Goal: Find specific page/section: Find specific page/section

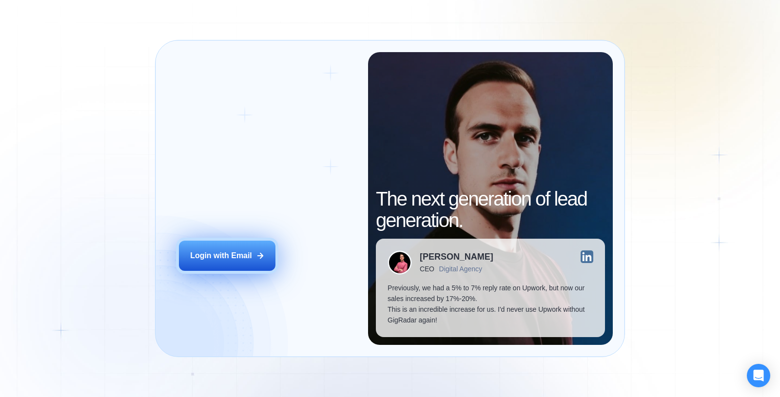
click at [232, 264] on button "Login with Email" at bounding box center [227, 256] width 97 height 30
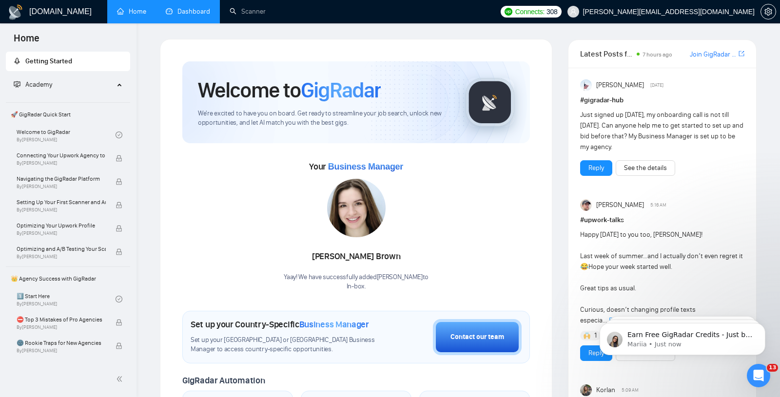
click at [193, 16] on link "Dashboard" at bounding box center [188, 11] width 44 height 8
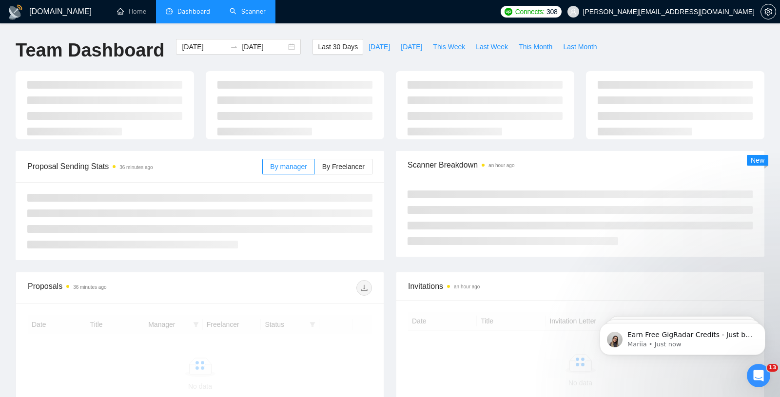
click at [262, 16] on link "Scanner" at bounding box center [248, 11] width 36 height 8
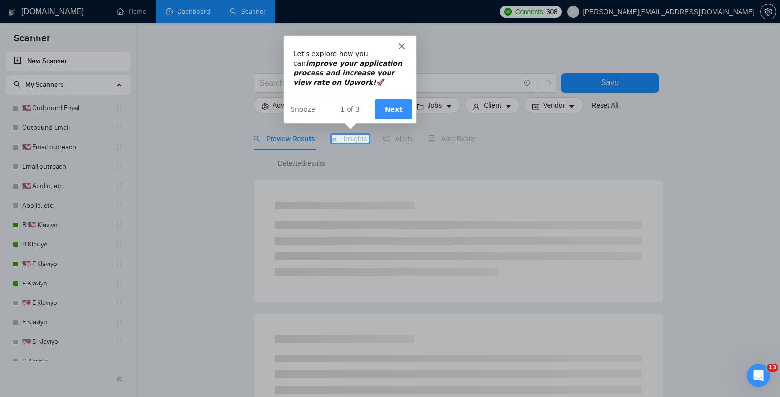
click at [400, 41] on div "Intercom messenger" at bounding box center [349, 42] width 133 height 14
click at [175, 30] on div "Product tour overlay" at bounding box center [390, 198] width 780 height 397
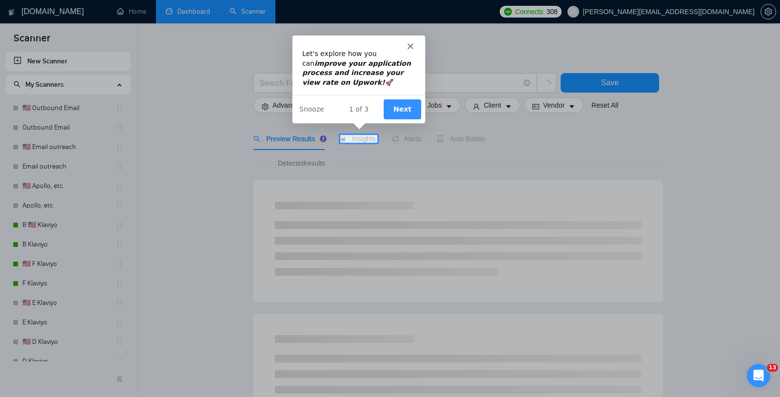
click at [410, 44] on icon "Close" at bounding box center [410, 46] width 6 height 6
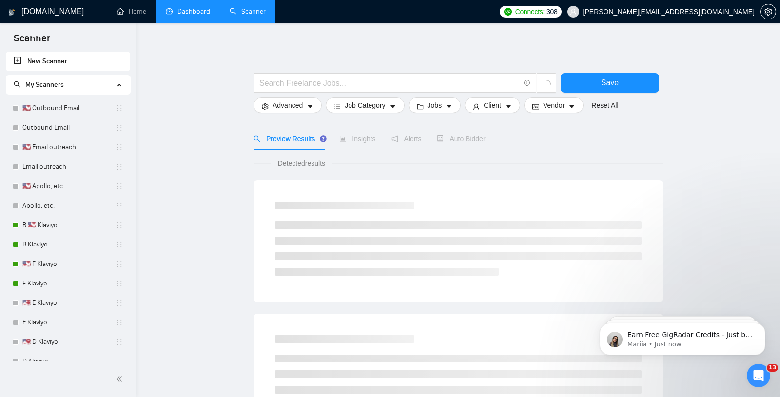
click at [188, 8] on link "Dashboard" at bounding box center [188, 11] width 44 height 8
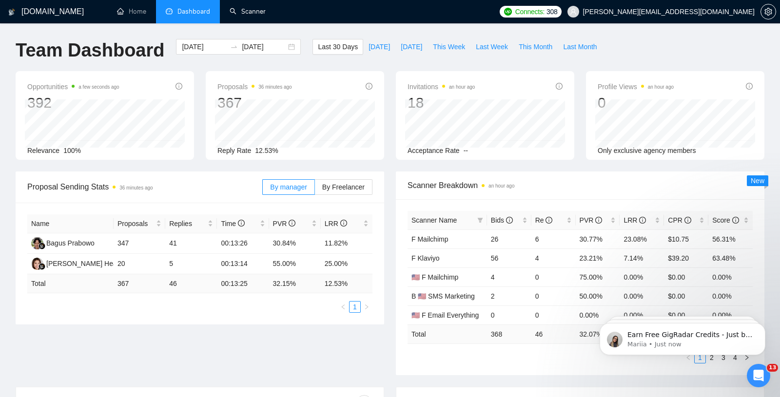
drag, startPoint x: 255, startPoint y: 17, endPoint x: 216, endPoint y: 31, distance: 42.0
click at [255, 16] on link "Scanner" at bounding box center [248, 11] width 36 height 8
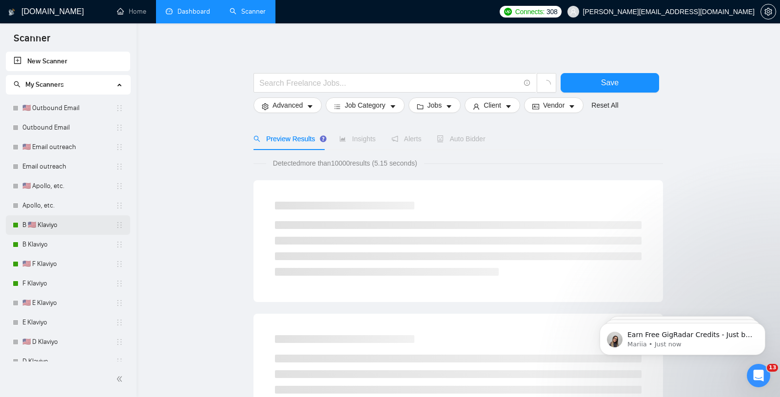
click at [70, 223] on link "B 🇺🇸 Klaviyo" at bounding box center [68, 226] width 93 height 20
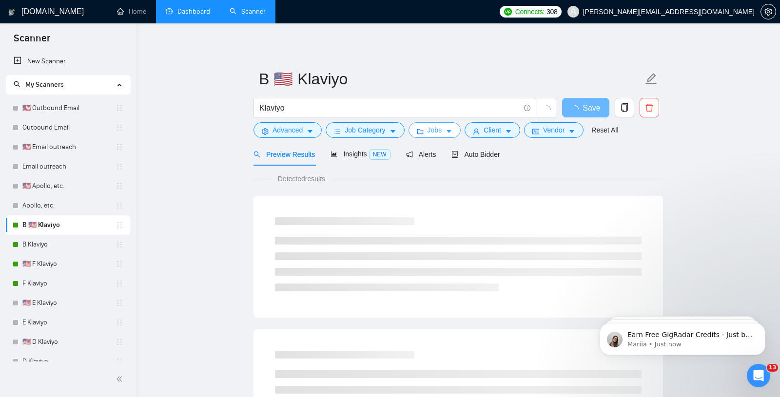
click at [436, 132] on span "Jobs" at bounding box center [435, 130] width 15 height 11
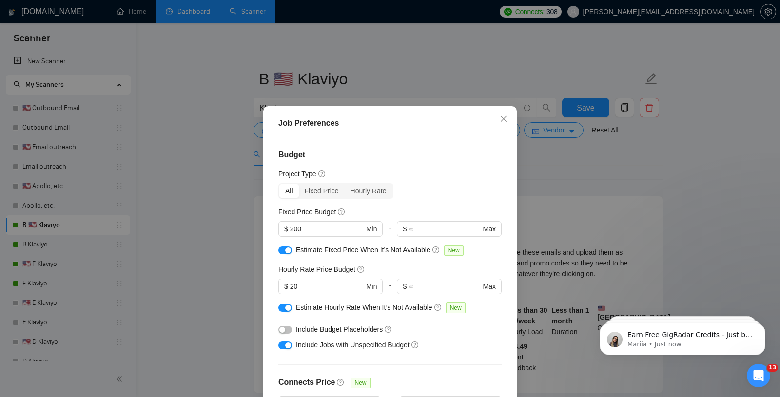
click at [580, 240] on div "Job Preferences Budget Project Type All Fixed Price Hourly Rate Fixed Price Bud…" at bounding box center [390, 198] width 780 height 397
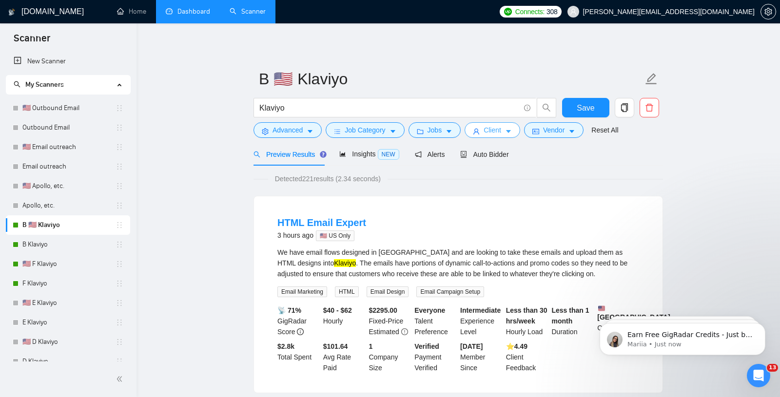
click at [501, 136] on button "Client" at bounding box center [493, 130] width 56 height 16
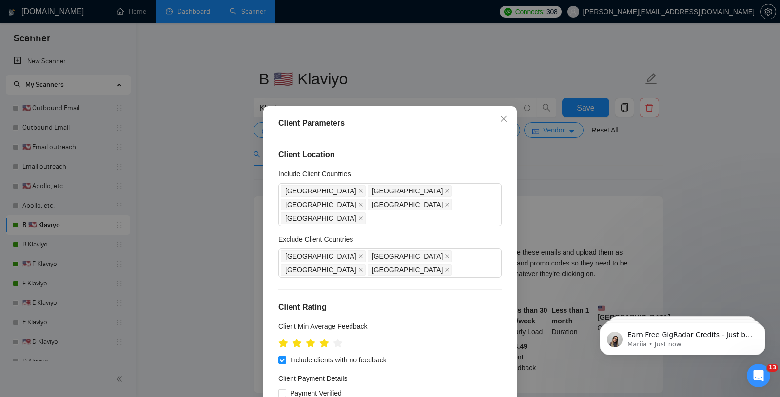
scroll to position [35, 0]
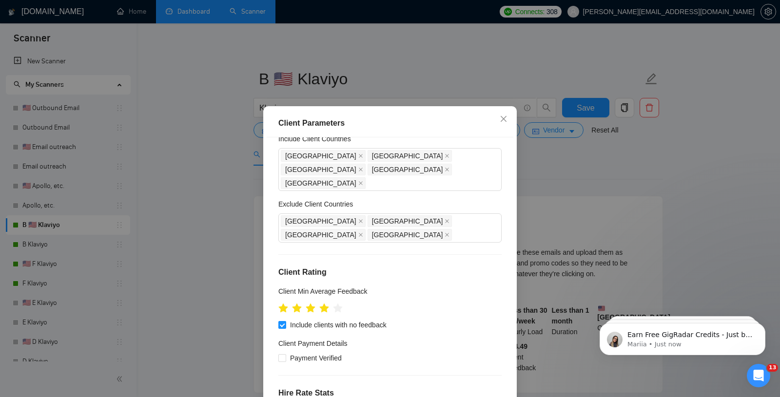
click at [676, 265] on div "Client Parameters Client Location Include Client Countries United States United…" at bounding box center [390, 198] width 780 height 397
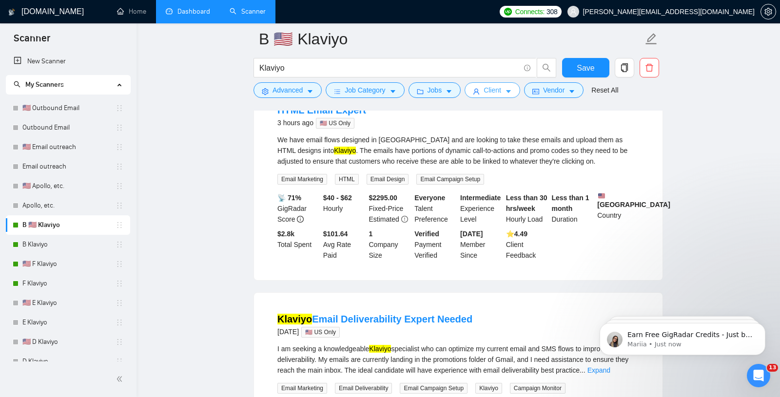
scroll to position [118, 0]
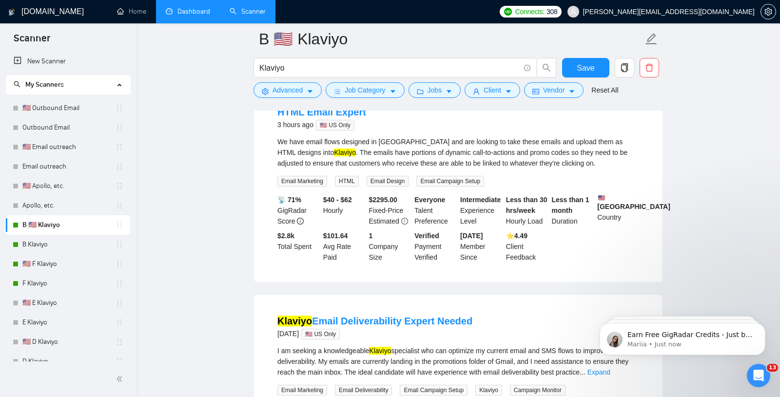
click at [179, 16] on link "Dashboard" at bounding box center [188, 11] width 44 height 8
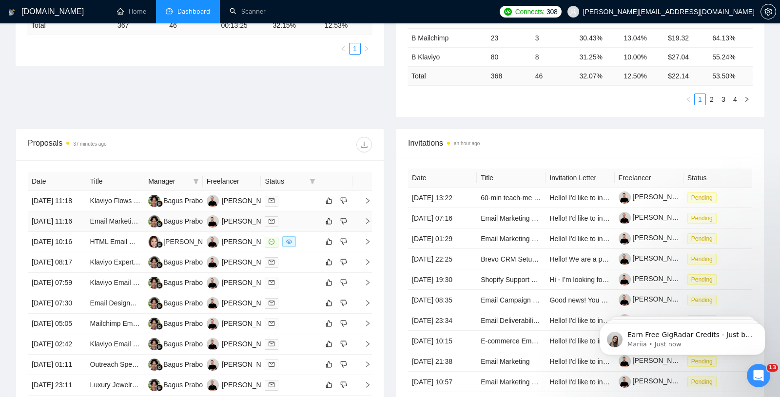
scroll to position [260, 0]
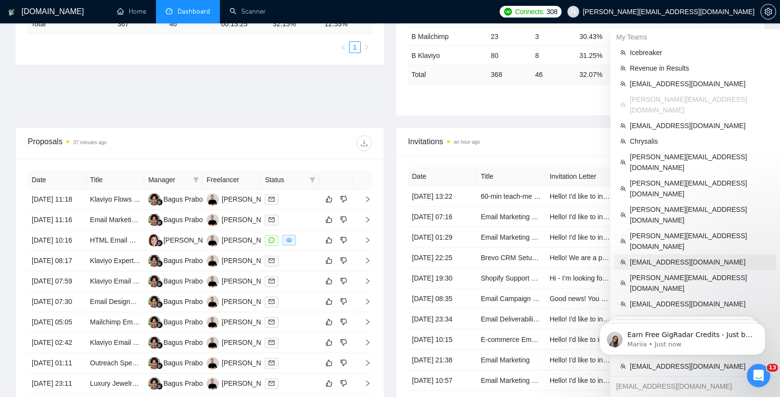
click at [669, 257] on span "[EMAIL_ADDRESS][DOMAIN_NAME]" at bounding box center [700, 262] width 140 height 11
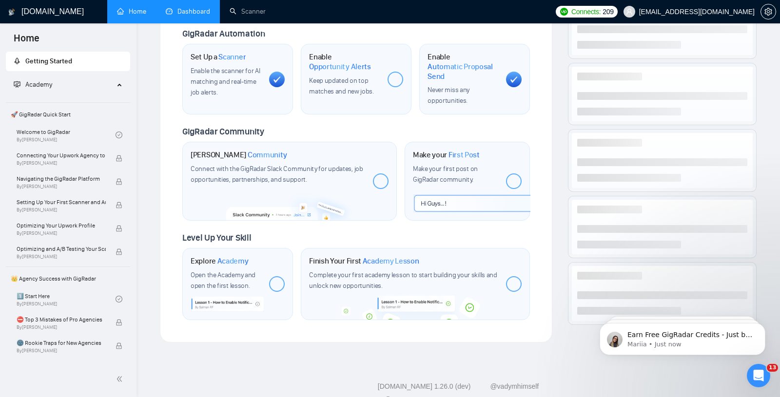
click at [197, 7] on link "Dashboard" at bounding box center [188, 11] width 44 height 8
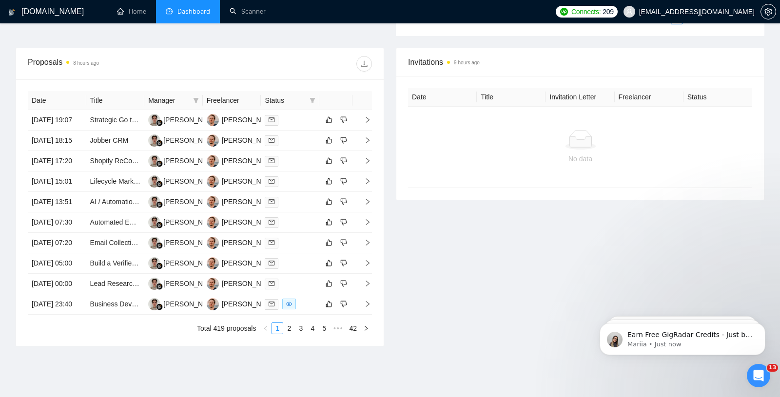
scroll to position [345, 0]
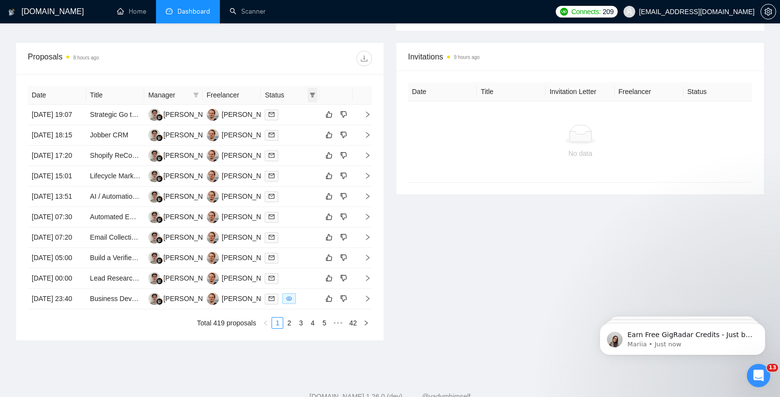
click at [313, 92] on icon "filter" at bounding box center [313, 95] width 6 height 6
click at [282, 111] on span "Chat" at bounding box center [281, 111] width 19 height 8
checkbox input "true"
click at [309, 144] on span "OK" at bounding box center [304, 146] width 10 height 11
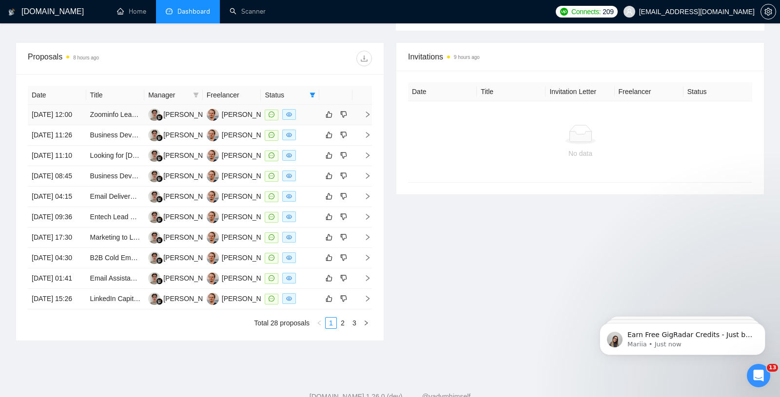
click at [83, 121] on td "23 Aug, 2025 12:00" at bounding box center [57, 115] width 59 height 20
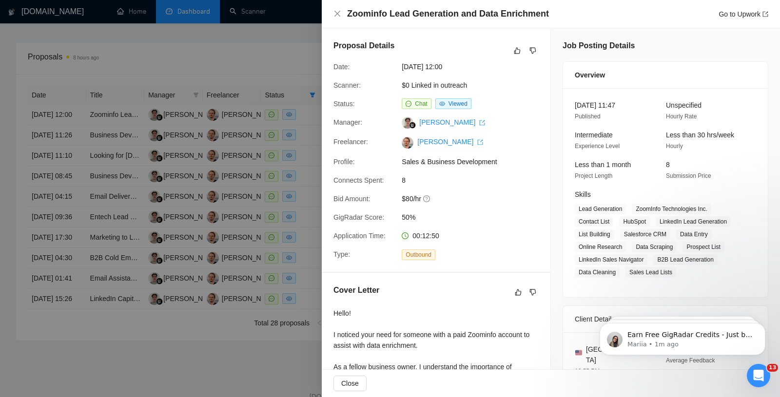
click at [159, 177] on div at bounding box center [390, 198] width 780 height 397
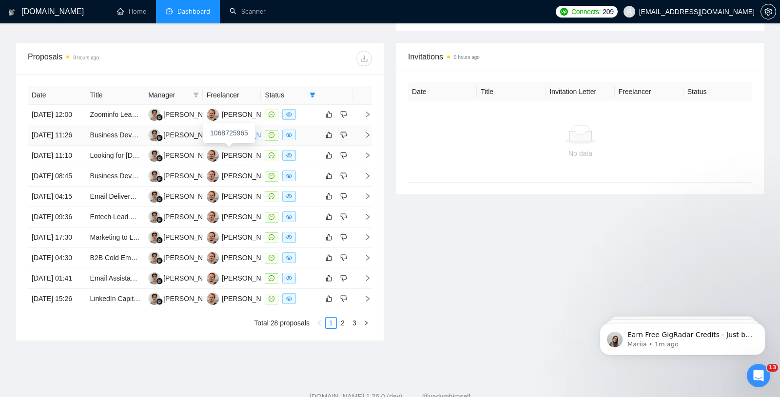
click at [229, 140] on div "Drew Abbe" at bounding box center [250, 135] width 56 height 11
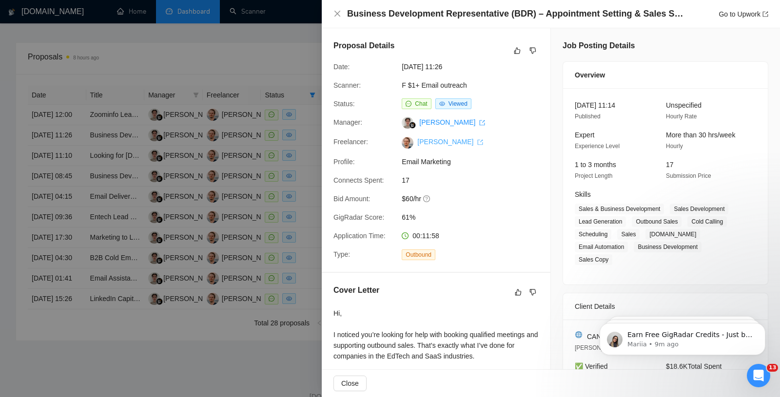
click at [433, 145] on link "Drew Abbe" at bounding box center [450, 142] width 66 height 8
